Goal: Transaction & Acquisition: Purchase product/service

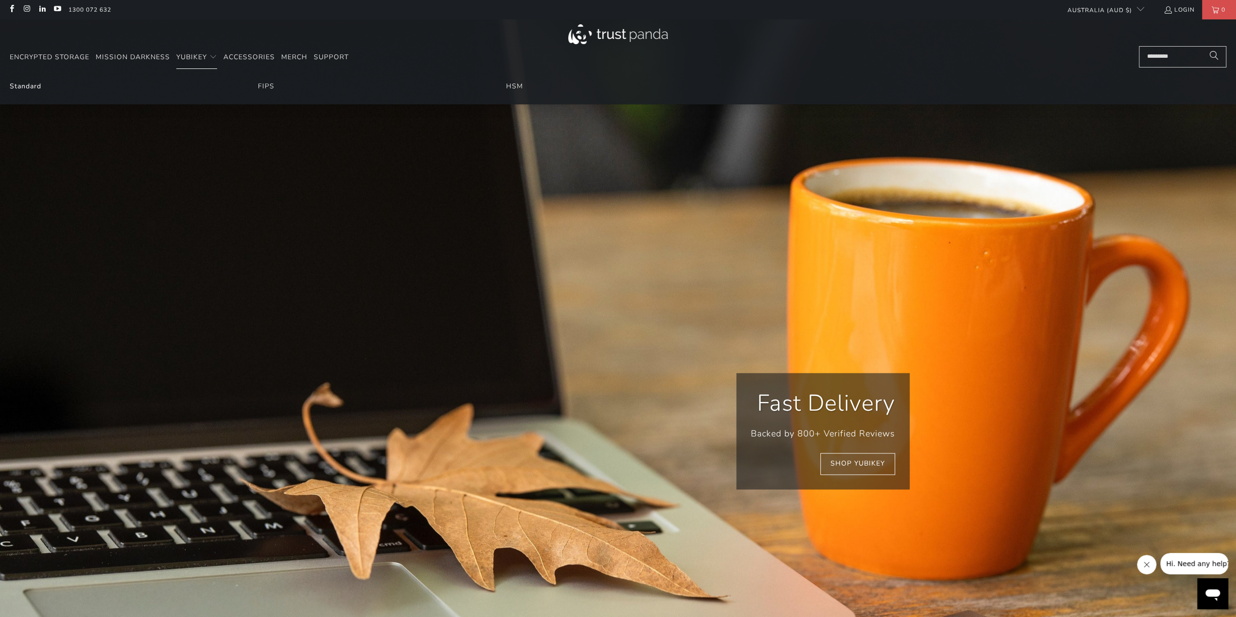
click at [35, 84] on link "Standard" at bounding box center [26, 86] width 32 height 9
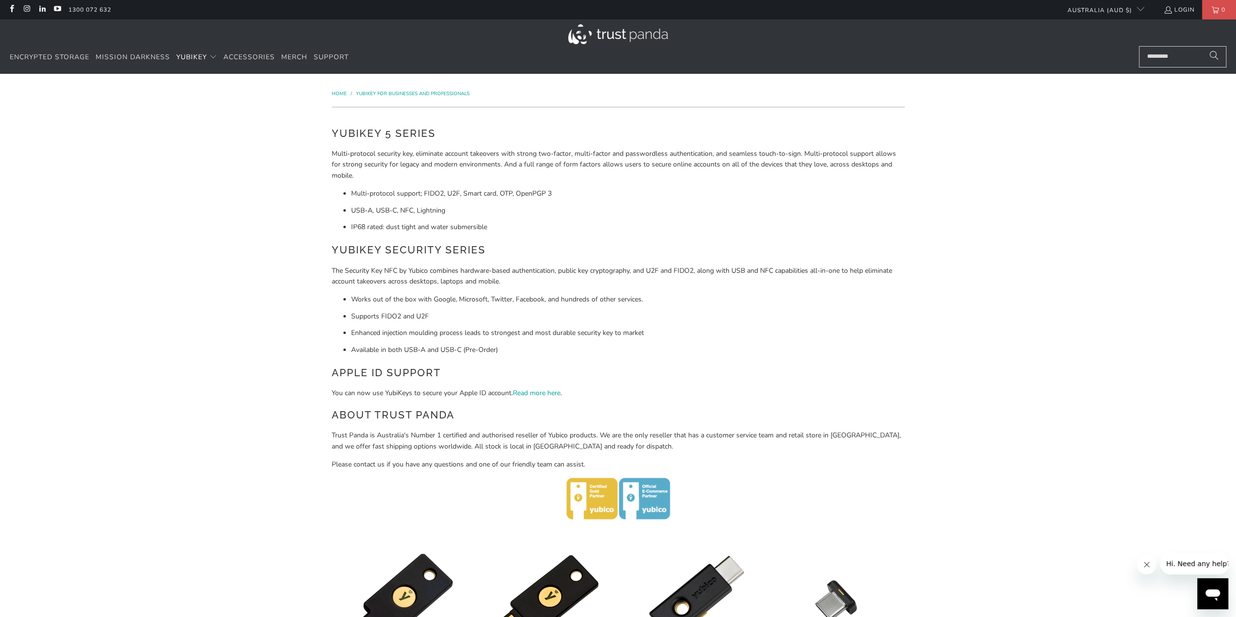
click at [615, 34] on img at bounding box center [618, 34] width 100 height 20
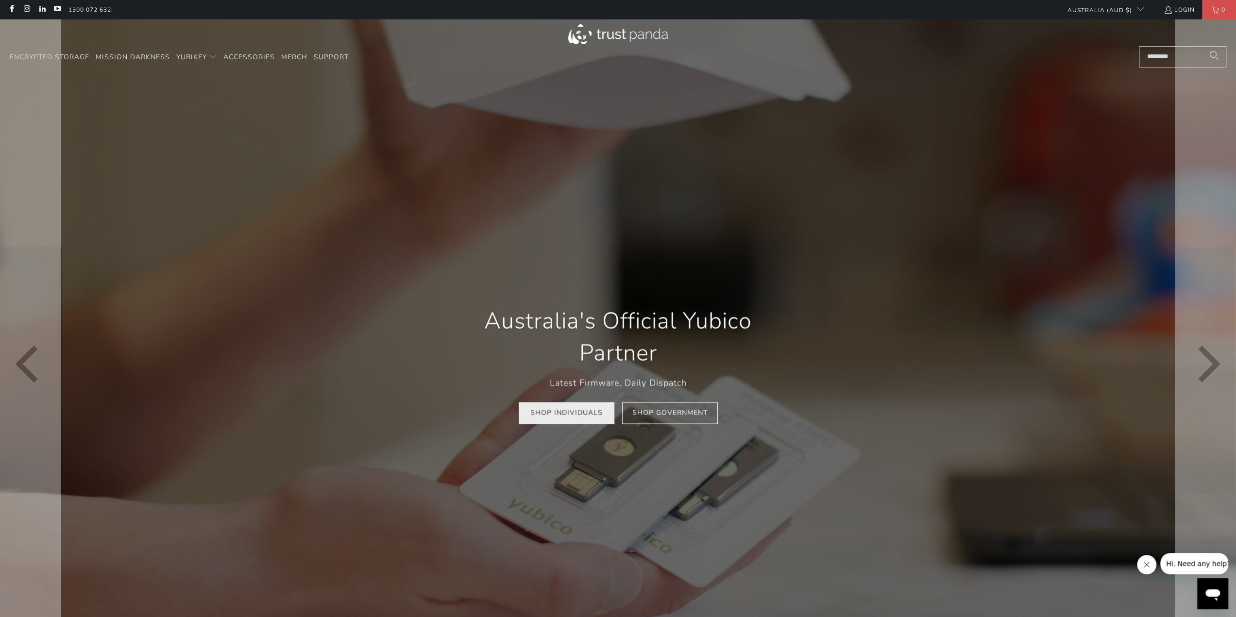
click at [556, 410] on link "Shop Individuals" at bounding box center [567, 414] width 96 height 22
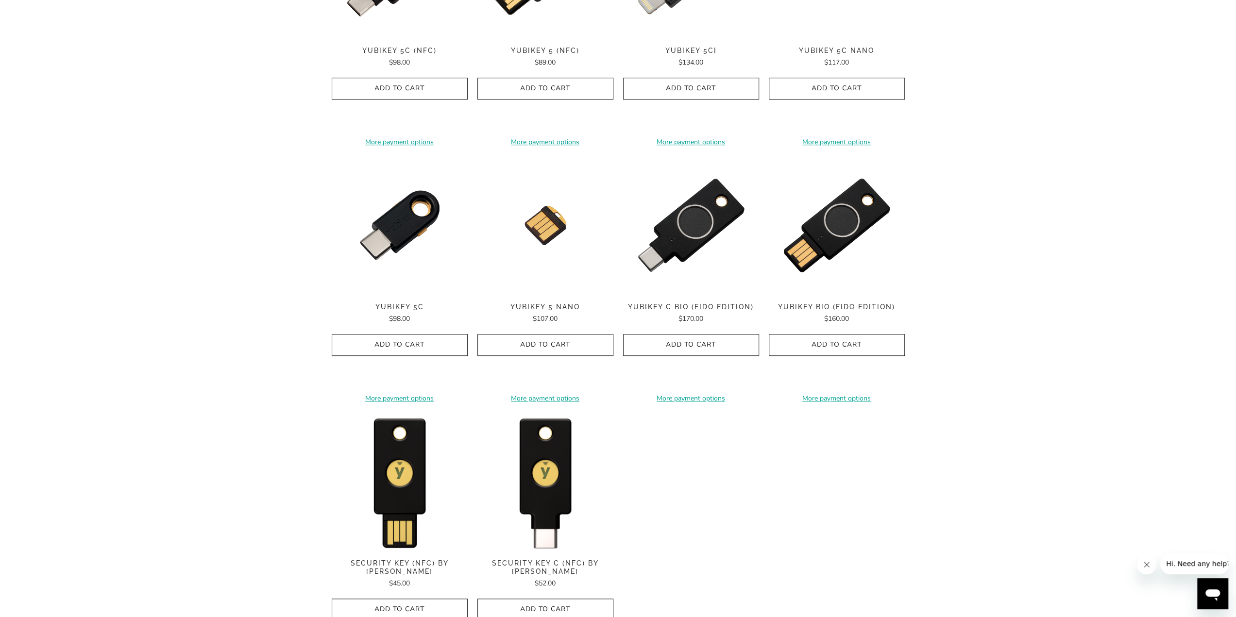
scroll to position [1031, 0]
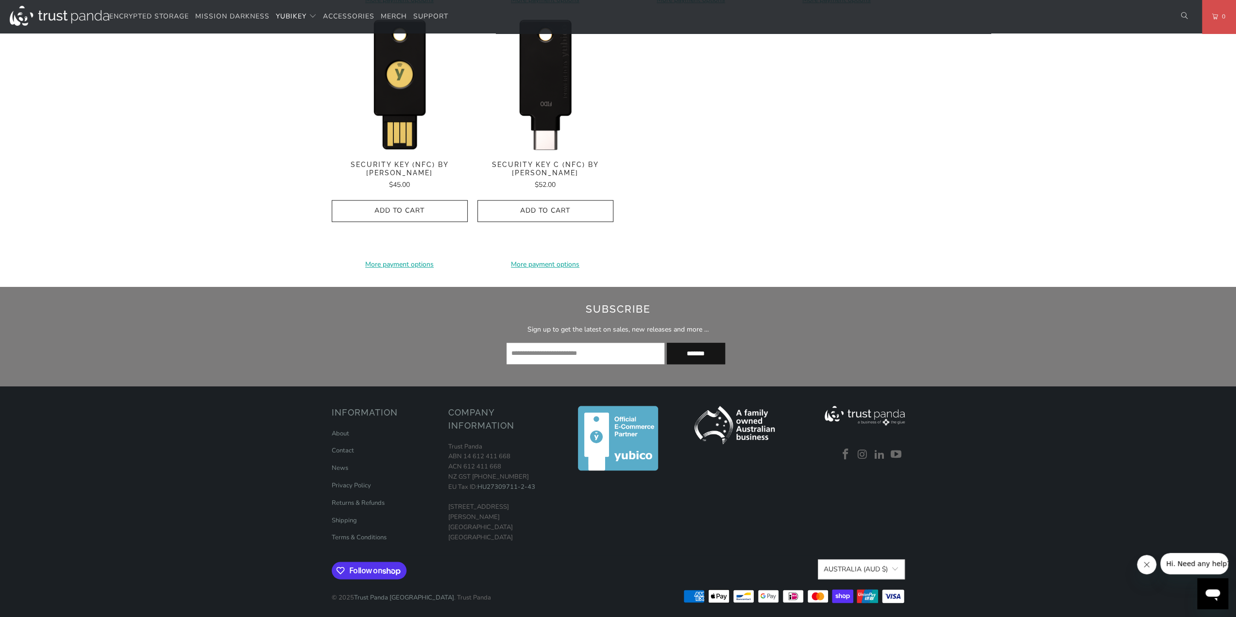
click at [544, 113] on img at bounding box center [546, 83] width 136 height 136
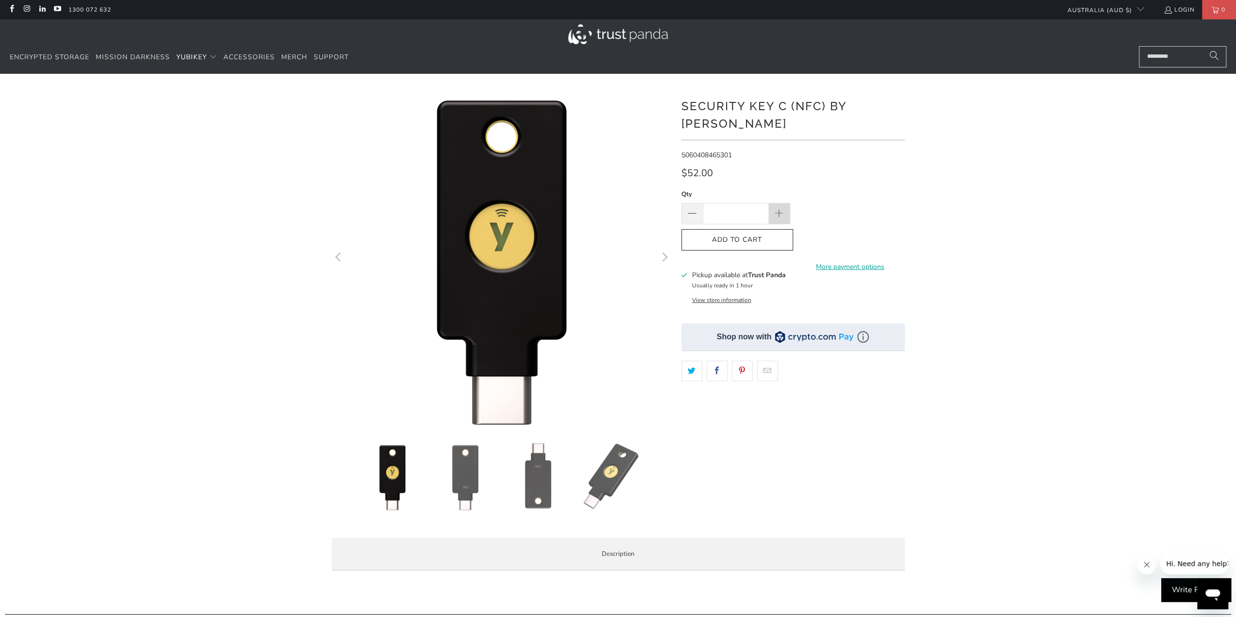
click at [774, 203] on span at bounding box center [779, 213] width 21 height 21
click at [778, 203] on span at bounding box center [779, 213] width 21 height 21
type input "*"
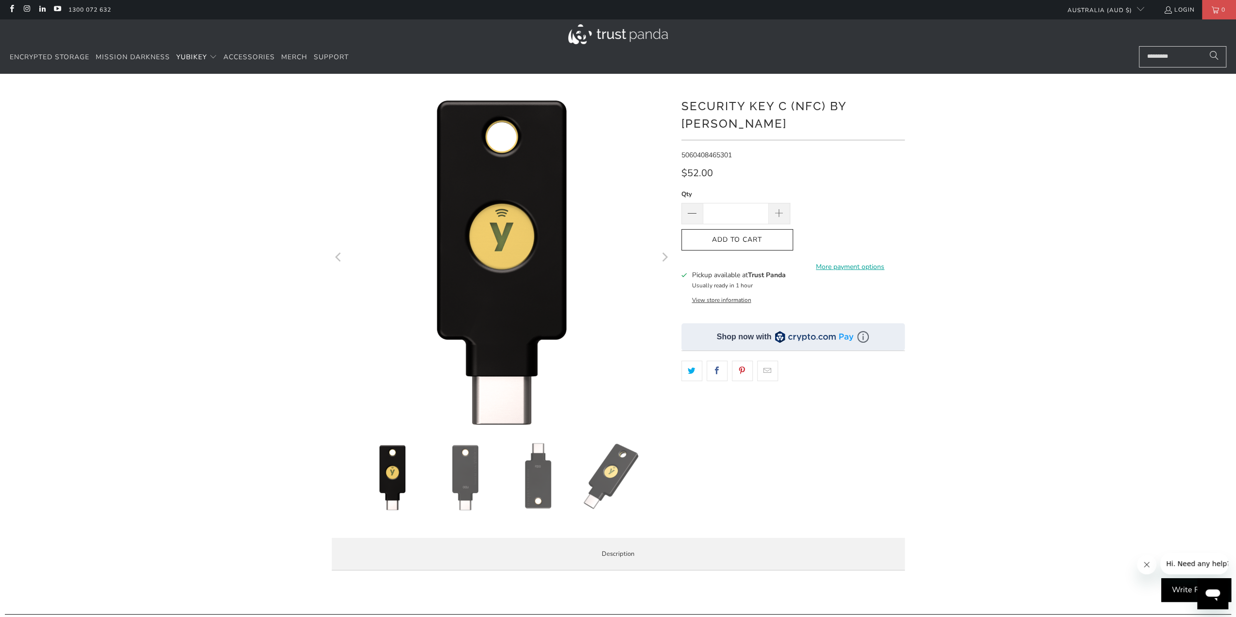
click at [467, 472] on img at bounding box center [465, 477] width 68 height 68
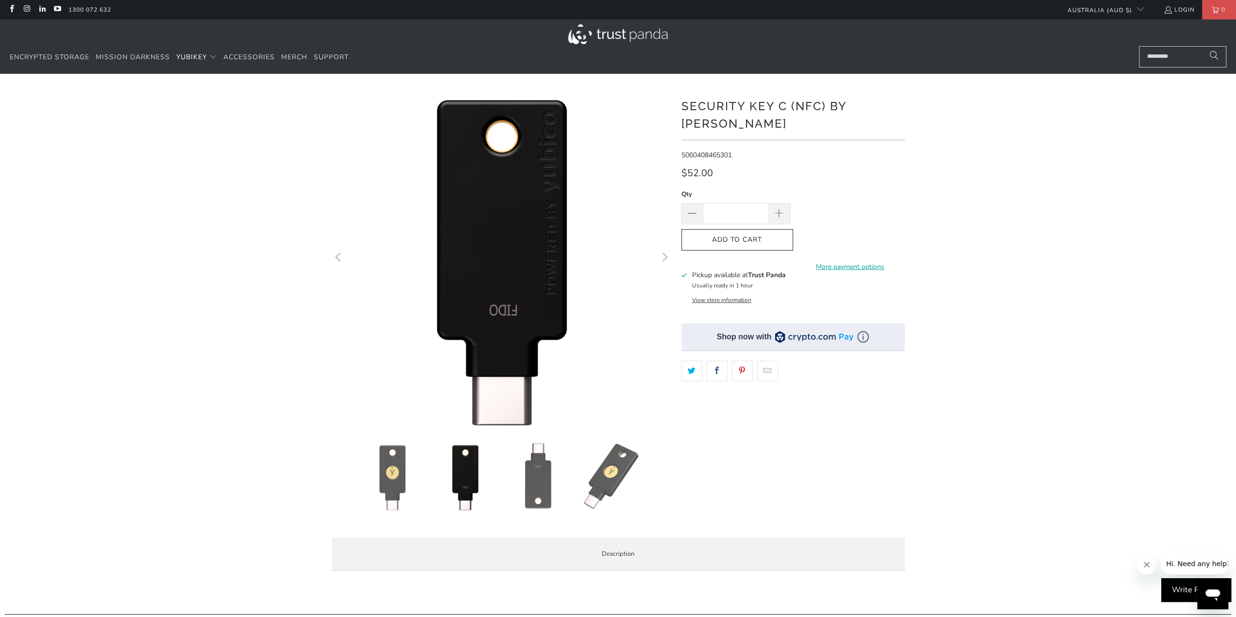
click at [533, 475] on img at bounding box center [538, 477] width 68 height 68
